Goal: Navigation & Orientation: Find specific page/section

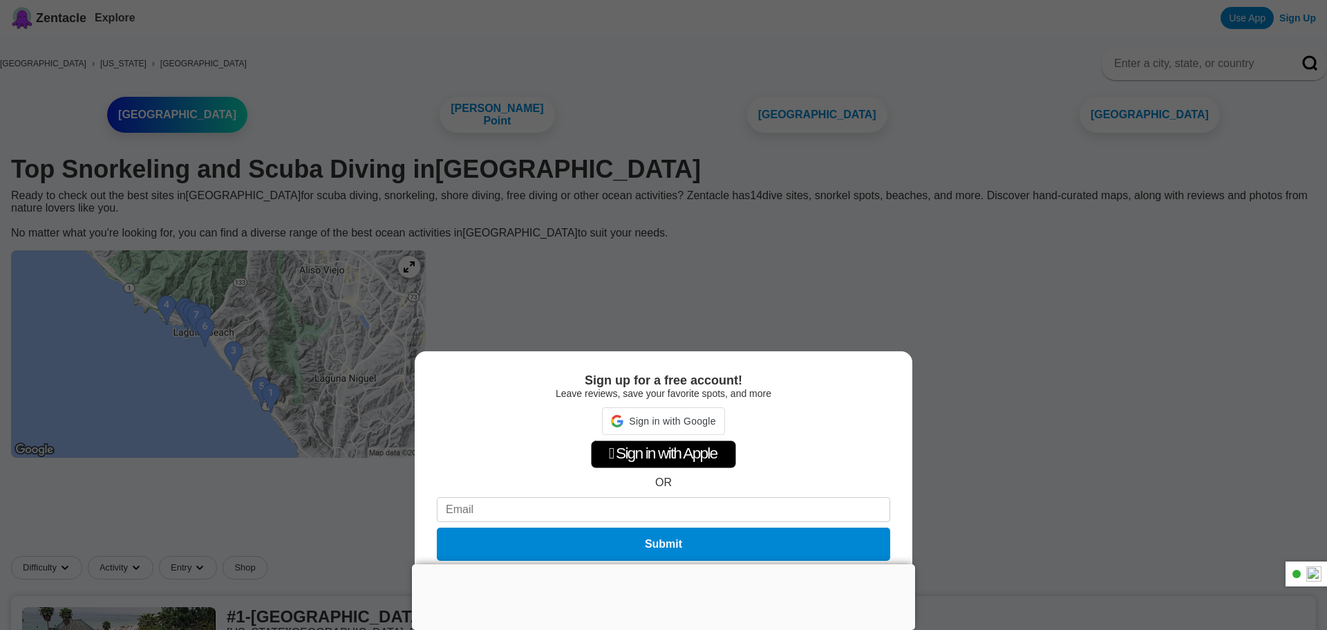
click at [1133, 355] on div "Sign up for a free account! Leave reviews, save your favorite spots, and more S…" at bounding box center [663, 315] width 1327 height 630
click at [670, 564] on div at bounding box center [663, 564] width 503 height 0
click at [1047, 300] on div "Sign up for a free account! Leave reviews, save your favorite spots, and more …" at bounding box center [663, 315] width 1327 height 630
click at [662, 578] on button "Not now" at bounding box center [663, 578] width 49 height 14
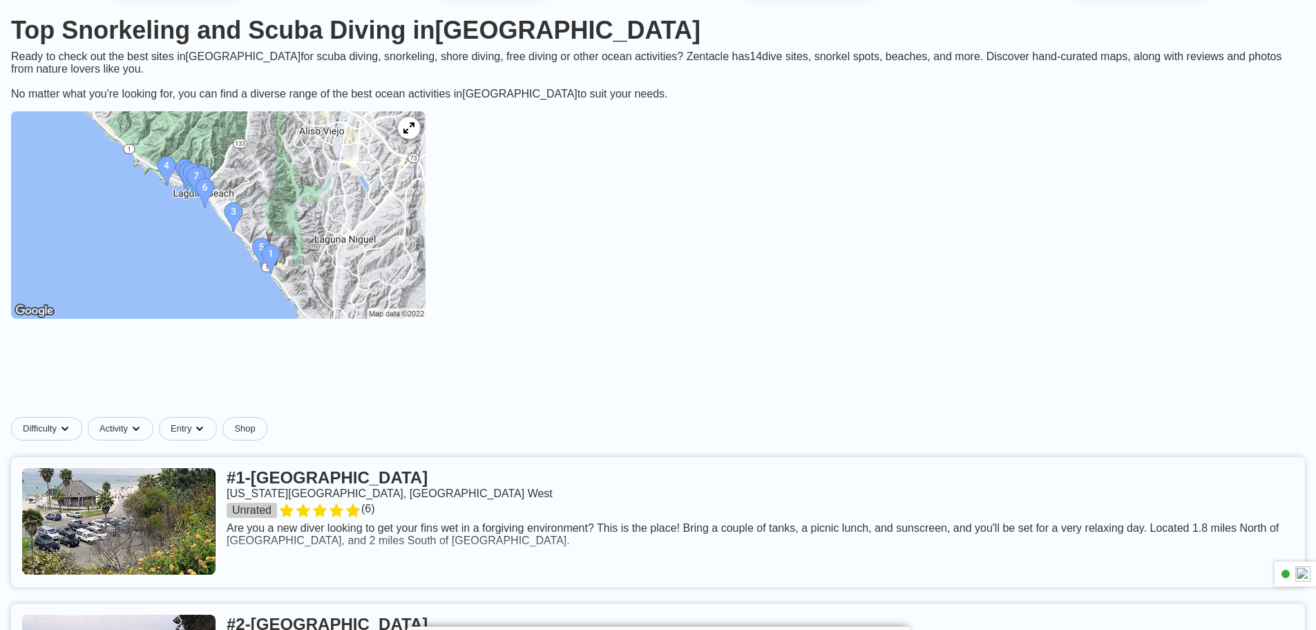
scroll to position [138, 0]
click at [184, 220] on img at bounding box center [218, 215] width 415 height 207
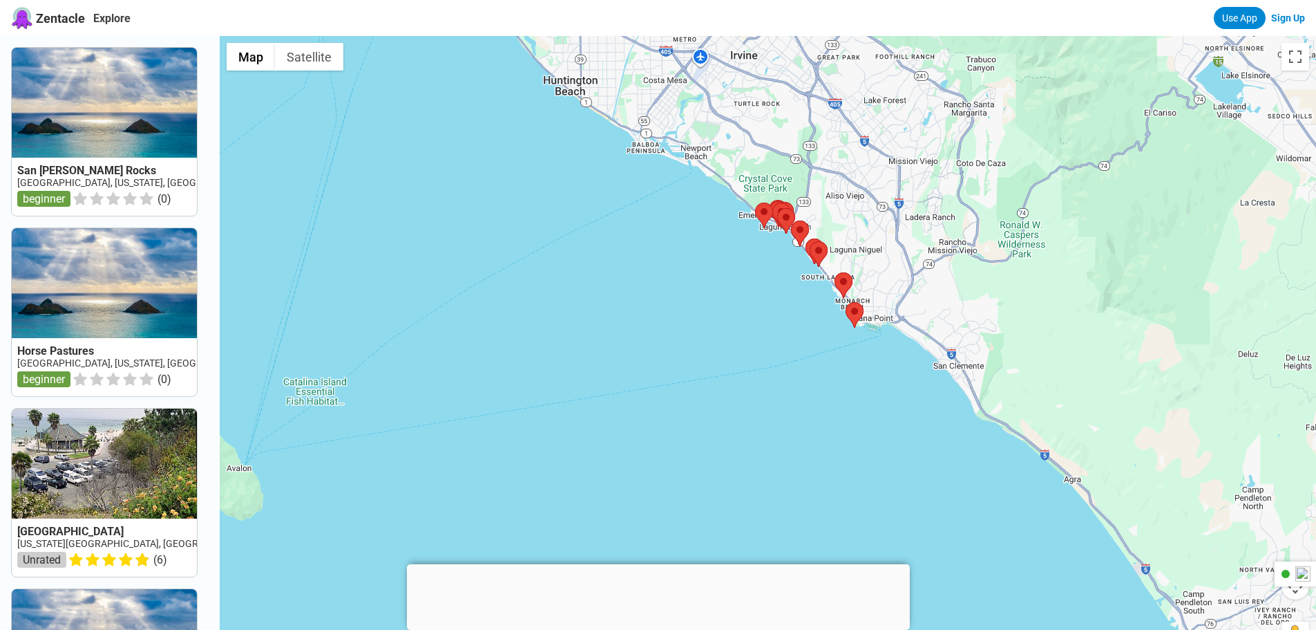
drag, startPoint x: 795, startPoint y: 320, endPoint x: 758, endPoint y: 418, distance: 105.0
click at [758, 418] on div at bounding box center [768, 351] width 1097 height 630
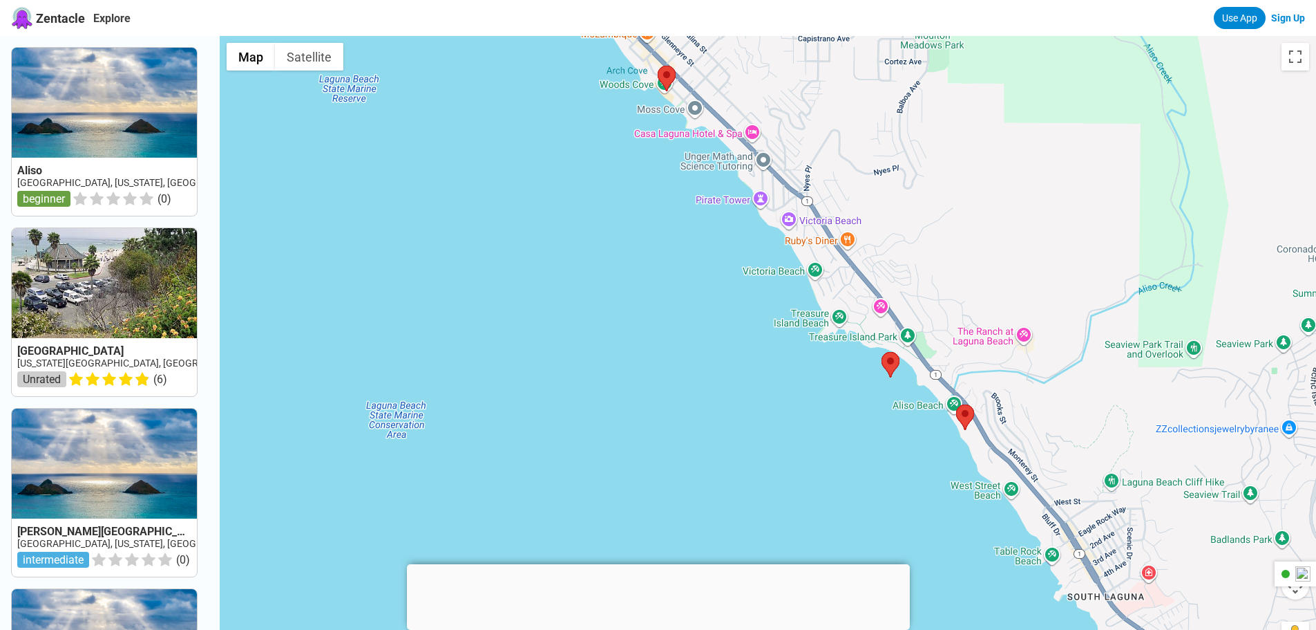
drag, startPoint x: 914, startPoint y: 246, endPoint x: 813, endPoint y: 450, distance: 227.5
click at [814, 455] on div at bounding box center [768, 351] width 1097 height 630
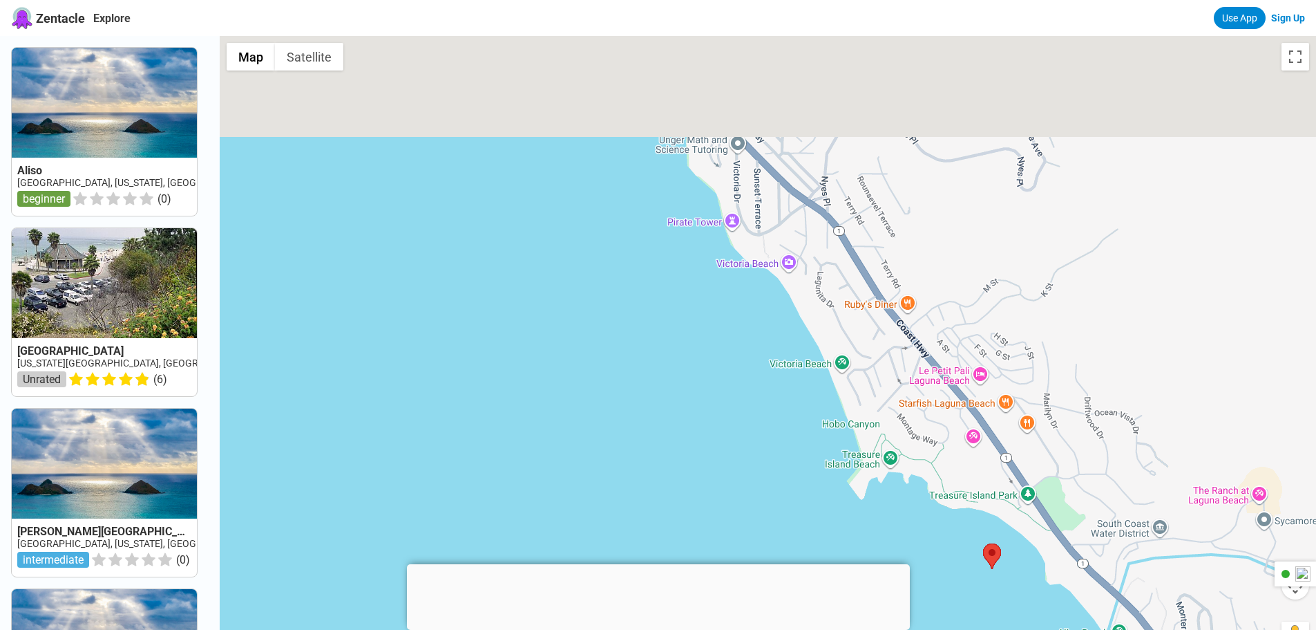
drag, startPoint x: 794, startPoint y: 417, endPoint x: 845, endPoint y: 510, distance: 105.8
click at [845, 510] on div at bounding box center [768, 351] width 1097 height 630
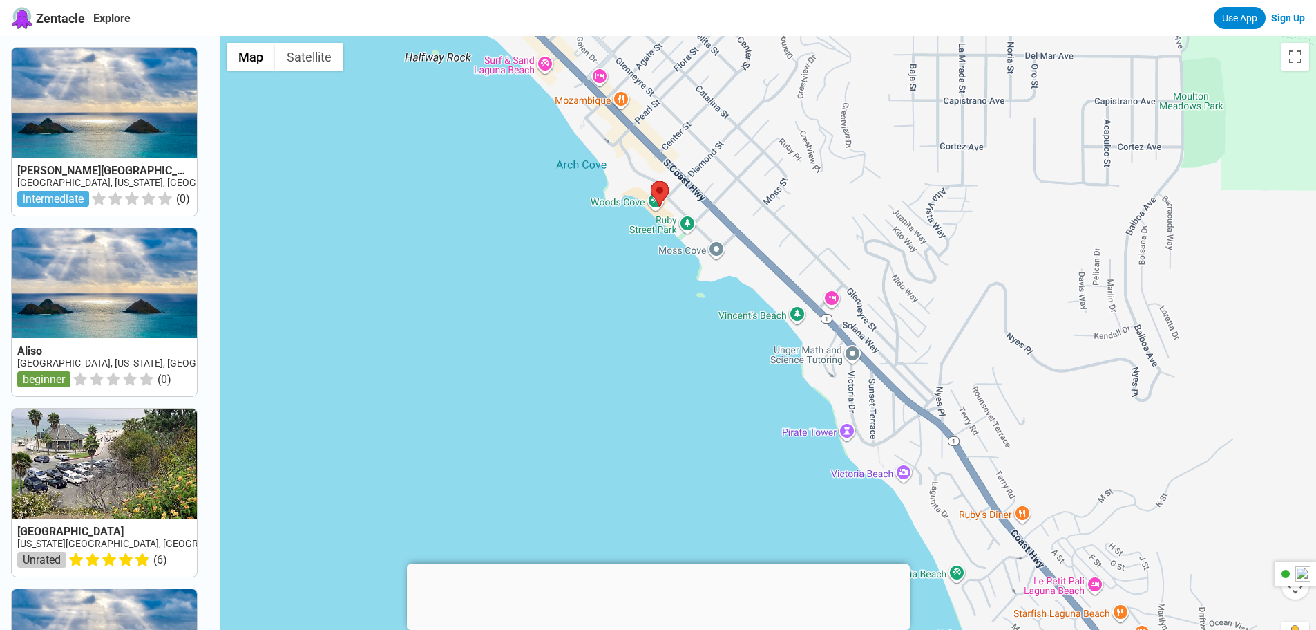
drag, startPoint x: 727, startPoint y: 407, endPoint x: 780, endPoint y: 512, distance: 117.7
click at [780, 512] on div at bounding box center [768, 351] width 1097 height 630
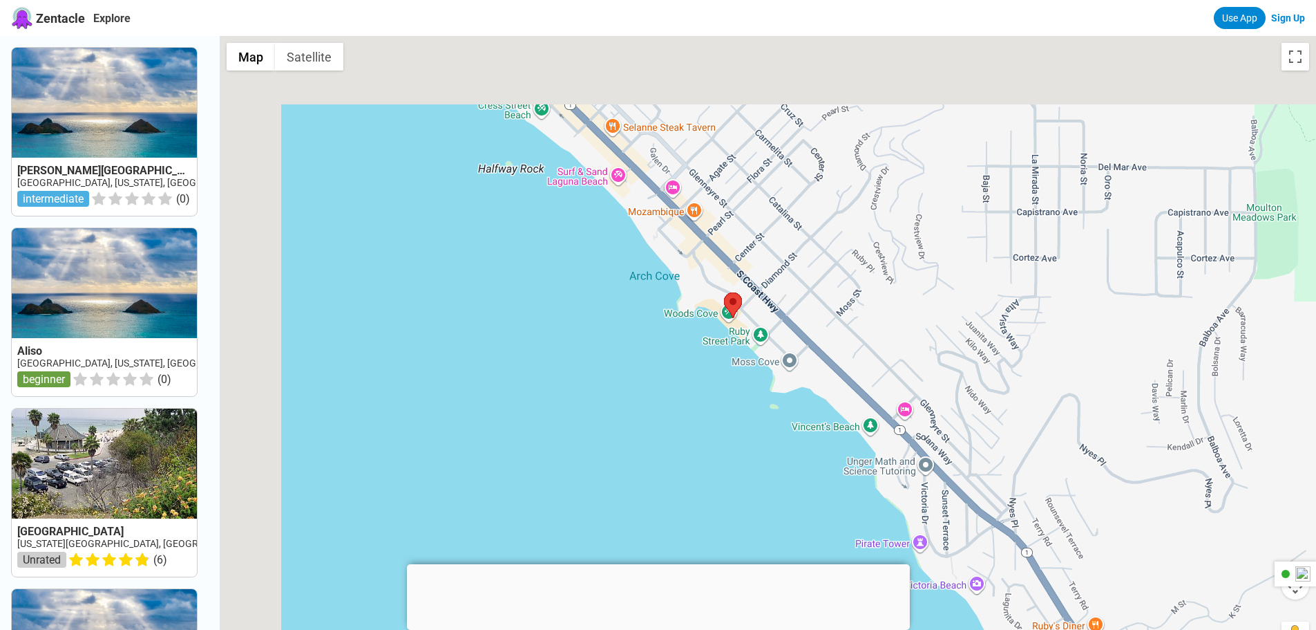
drag, startPoint x: 639, startPoint y: 341, endPoint x: 759, endPoint y: 480, distance: 184.2
click at [757, 489] on div at bounding box center [768, 351] width 1097 height 630
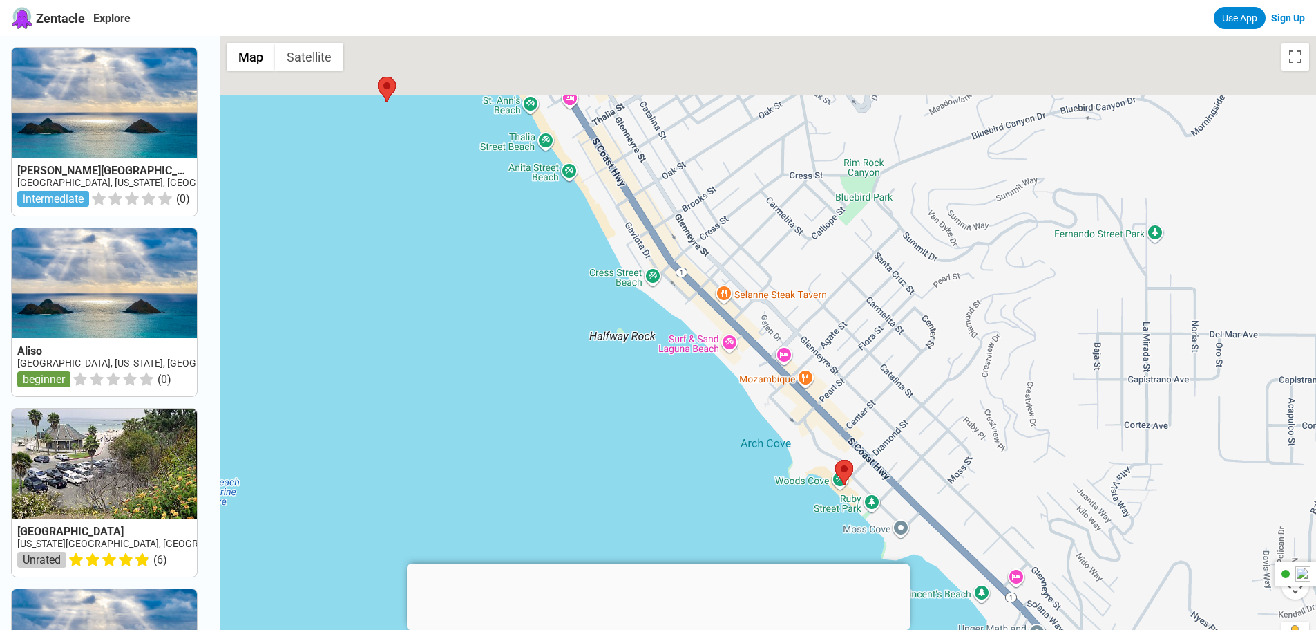
drag, startPoint x: 665, startPoint y: 338, endPoint x: 670, endPoint y: 446, distance: 107.9
click at [720, 501] on div at bounding box center [768, 351] width 1097 height 630
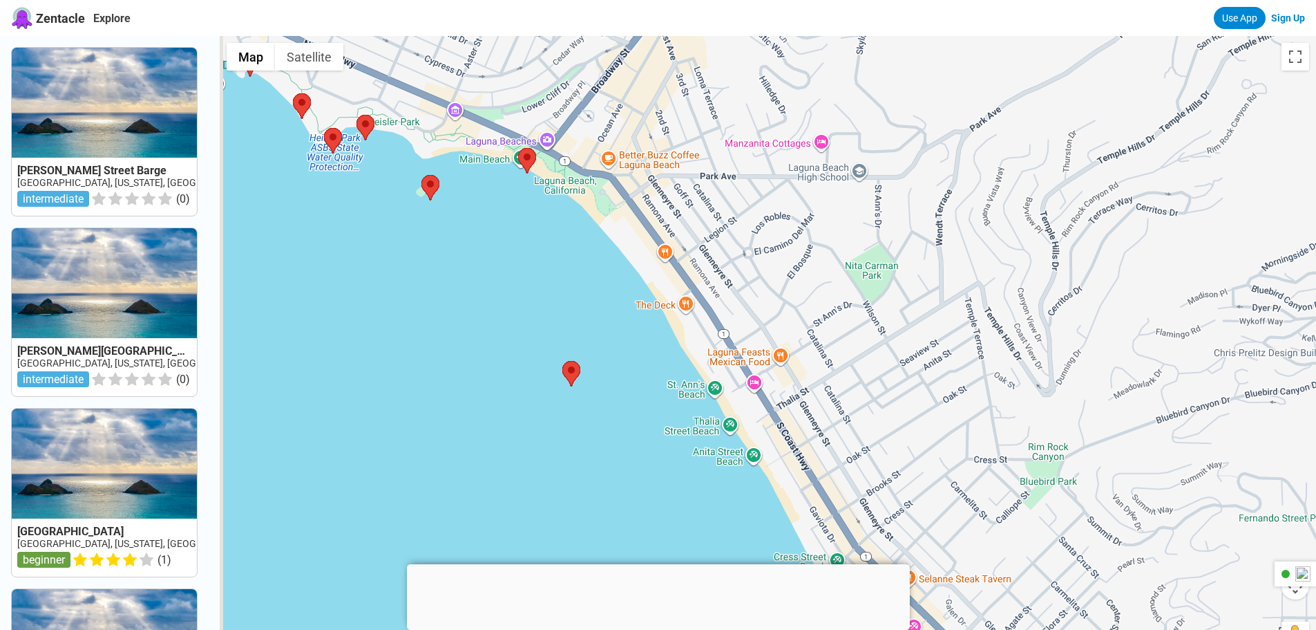
drag, startPoint x: 591, startPoint y: 366, endPoint x: 710, endPoint y: 481, distance: 165.7
click at [710, 481] on div at bounding box center [768, 351] width 1097 height 630
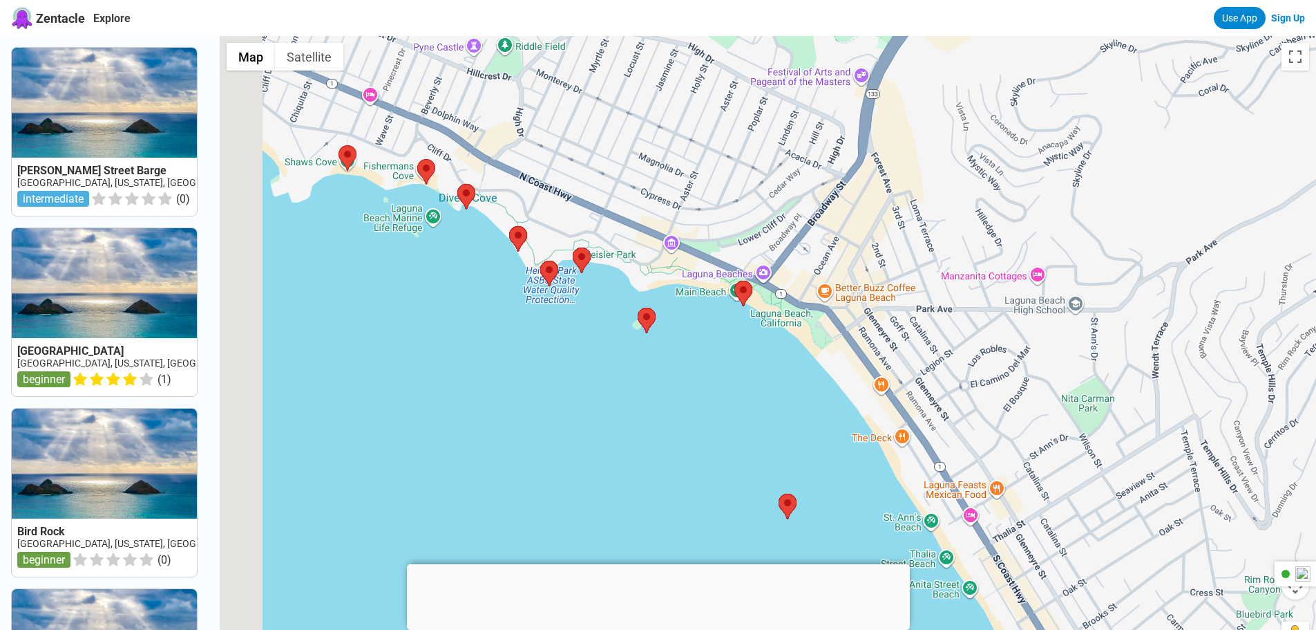
drag, startPoint x: 435, startPoint y: 348, endPoint x: 681, endPoint y: 500, distance: 289.8
click at [681, 500] on div at bounding box center [768, 351] width 1097 height 630
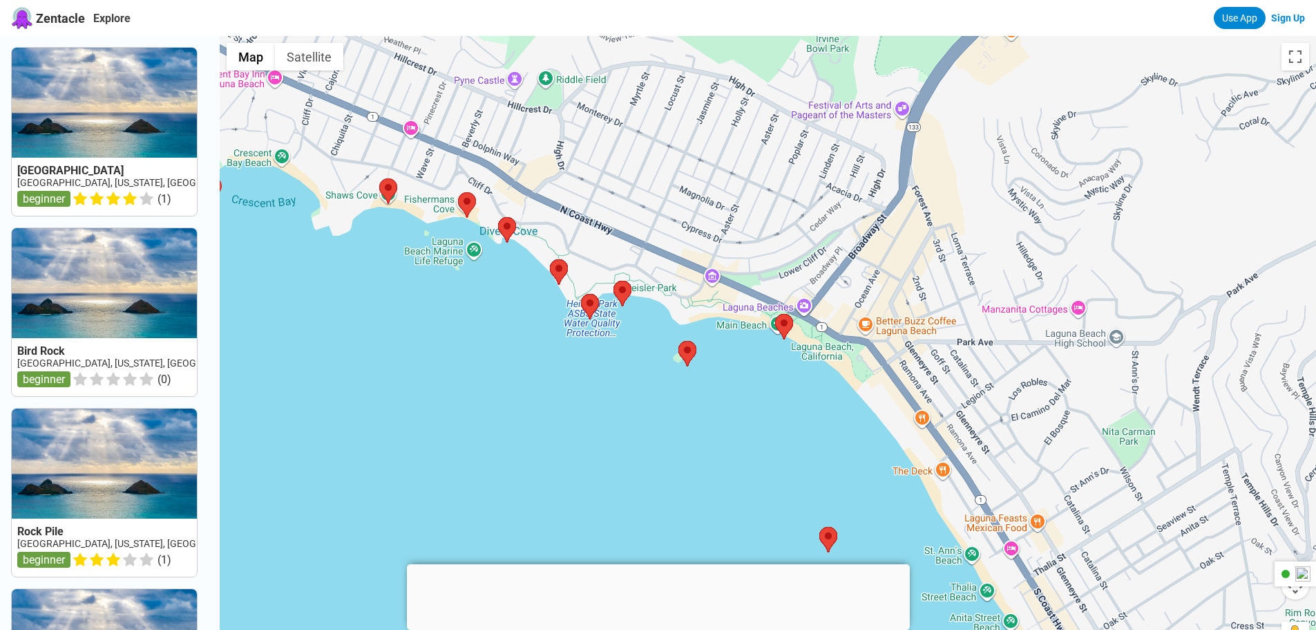
drag, startPoint x: 583, startPoint y: 408, endPoint x: 679, endPoint y: 457, distance: 107.5
click at [680, 462] on div at bounding box center [768, 351] width 1097 height 630
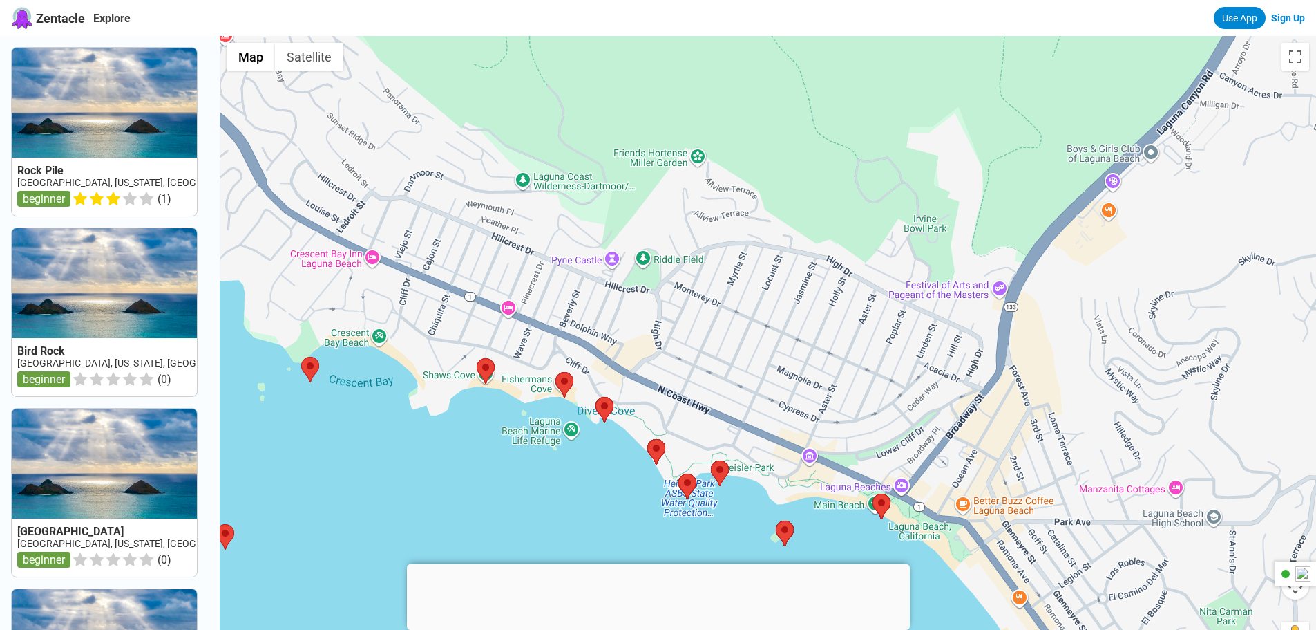
drag, startPoint x: 462, startPoint y: 328, endPoint x: 457, endPoint y: 462, distance: 134.1
click at [457, 462] on div at bounding box center [768, 351] width 1097 height 630
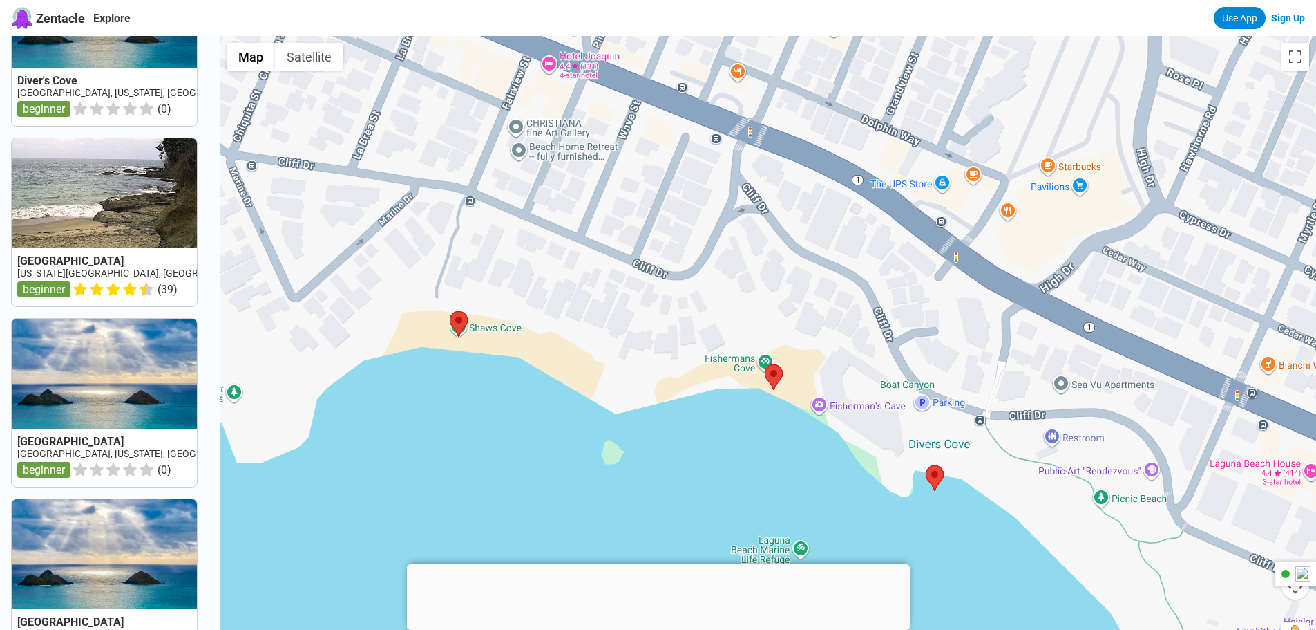
scroll to position [276, 0]
